Goal: Navigation & Orientation: Find specific page/section

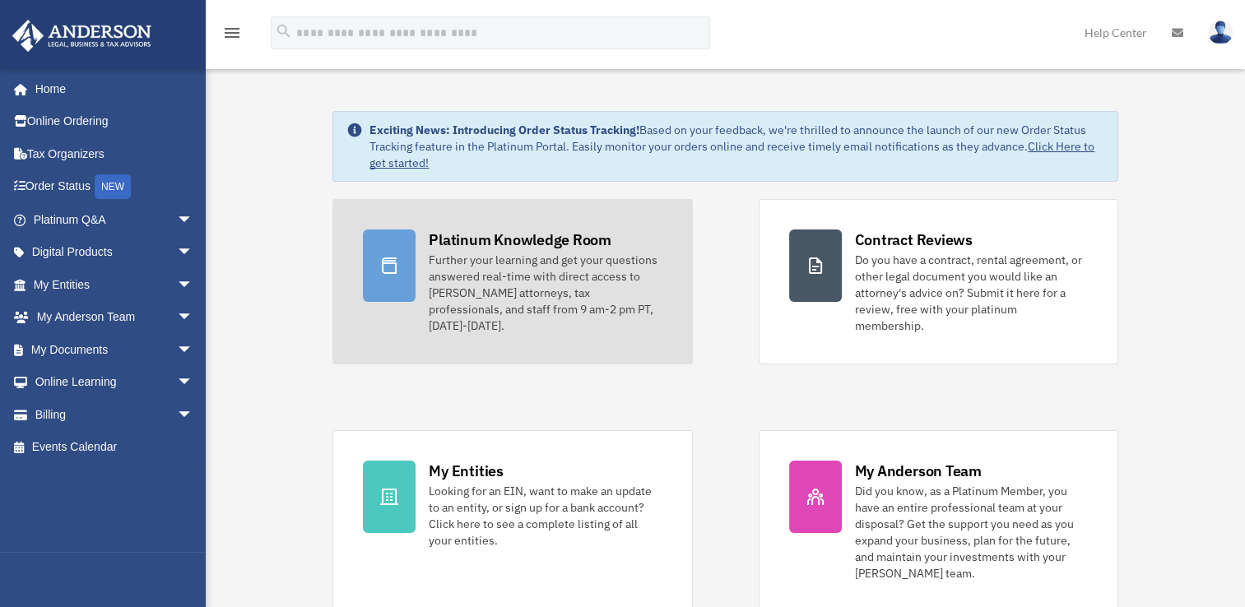
click at [488, 250] on div "Platinum Knowledge Room Further your learning and get your questions answered r…" at bounding box center [545, 282] width 233 height 105
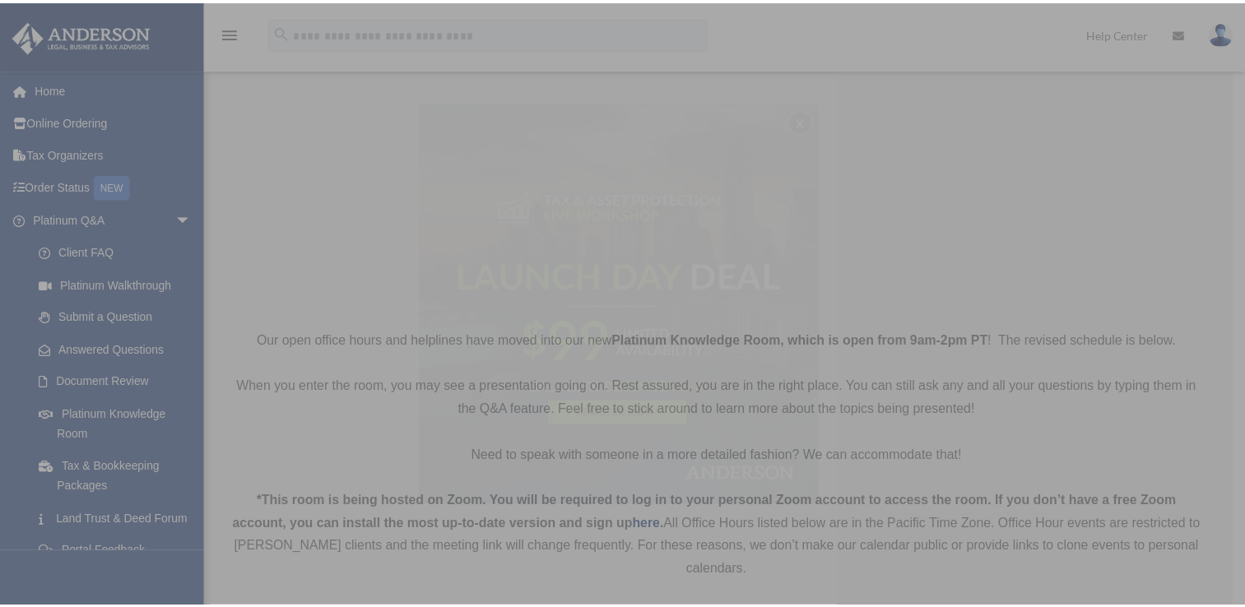
scroll to position [165, 0]
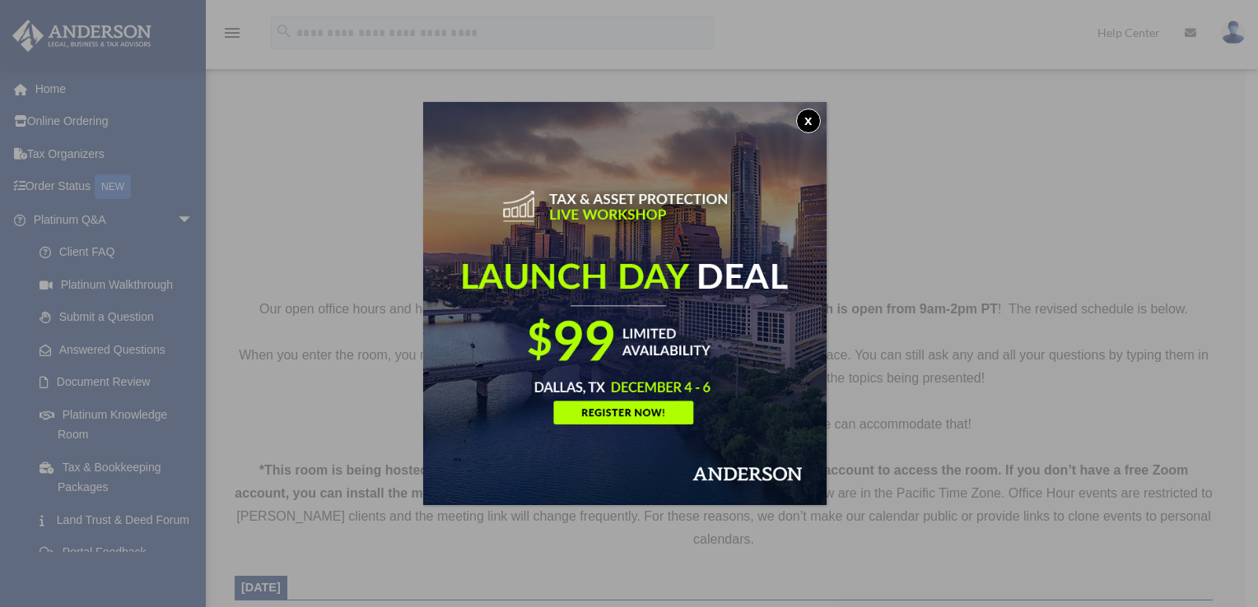
click at [809, 121] on button "x" at bounding box center [808, 121] width 25 height 25
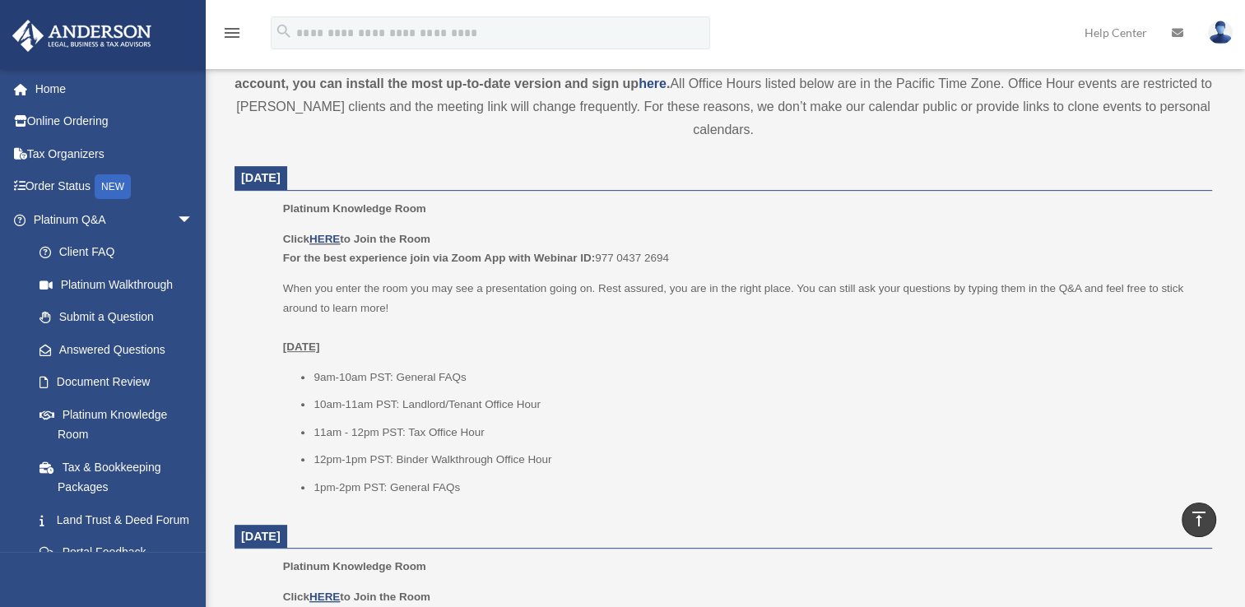
scroll to position [576, 0]
click at [326, 236] on link "HERE" at bounding box center [324, 237] width 30 height 12
